Goal: Communication & Community: Answer question/provide support

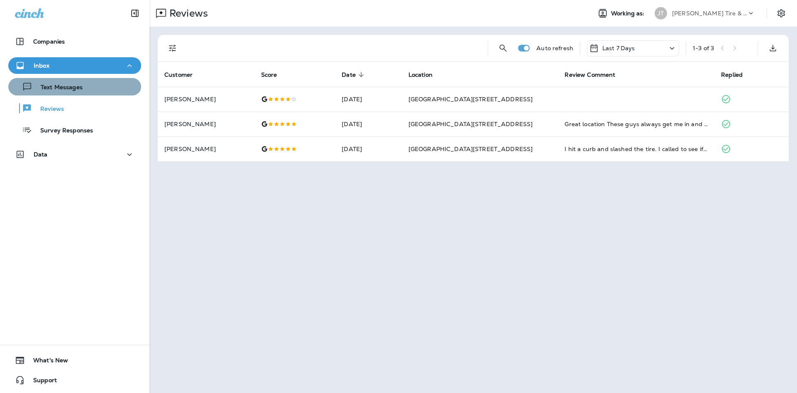
click at [87, 91] on div "Text Messages" at bounding box center [75, 87] width 126 height 12
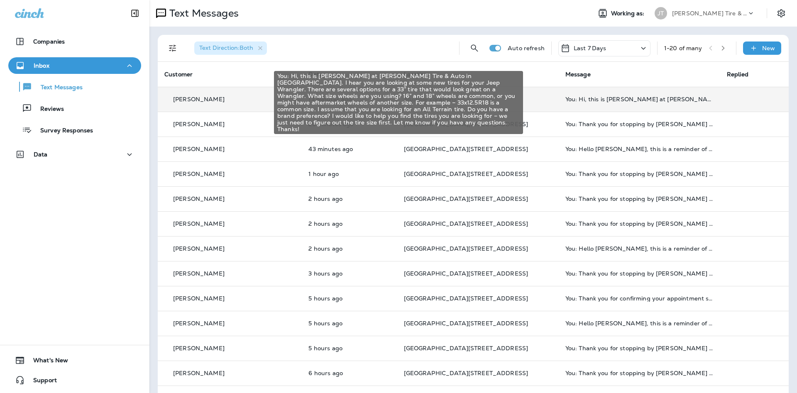
click at [565, 97] on div "You: Hi, this is [PERSON_NAME] at [PERSON_NAME] Tire & Auto in [GEOGRAPHIC_DATA…" at bounding box center [639, 99] width 148 height 7
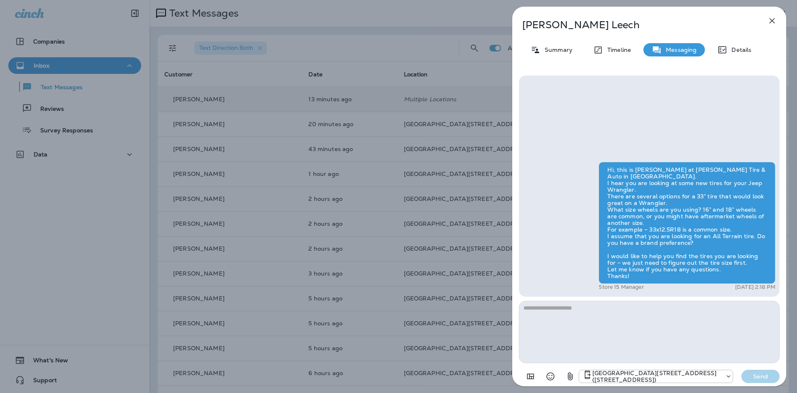
click at [279, 185] on div "[PERSON_NAME] Summary Timeline Messaging Details Hi, this is [PERSON_NAME] at […" at bounding box center [398, 196] width 797 height 393
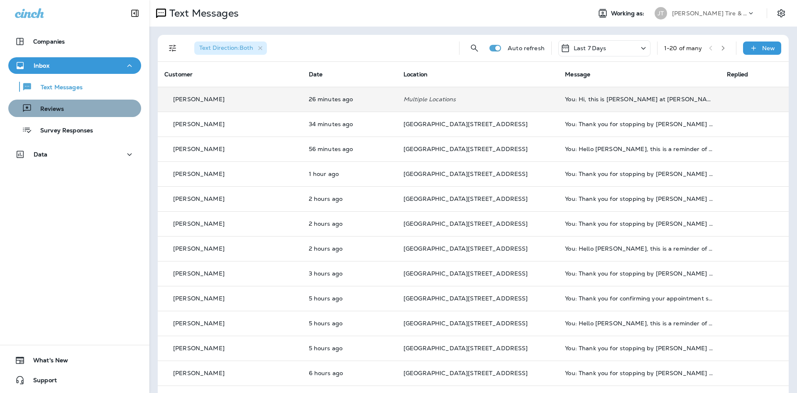
click at [85, 112] on div "Reviews" at bounding box center [75, 108] width 126 height 12
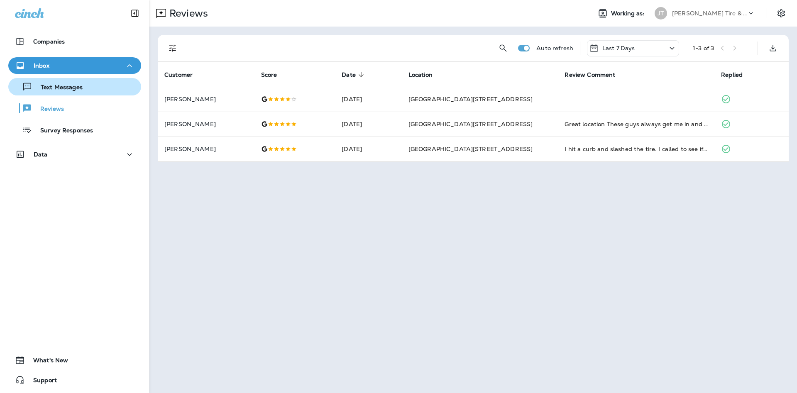
click at [93, 86] on div "Text Messages" at bounding box center [75, 87] width 126 height 12
